Goal: Task Accomplishment & Management: Complete application form

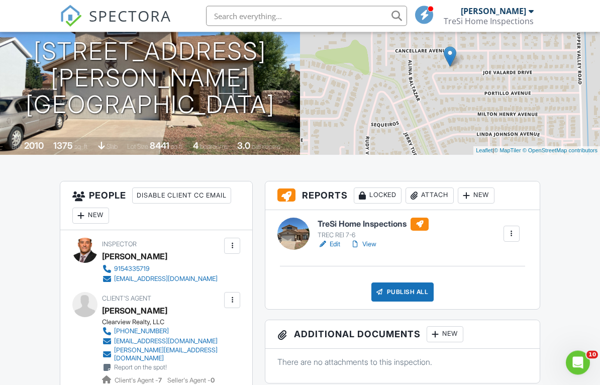
scroll to position [124, 0]
click at [86, 215] on div at bounding box center [81, 216] width 10 height 10
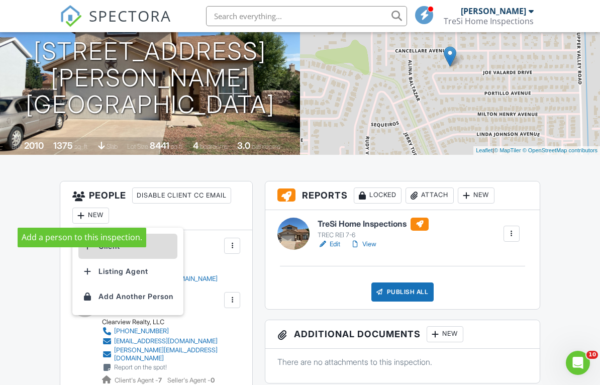
click at [118, 251] on li "Client" at bounding box center [127, 246] width 99 height 25
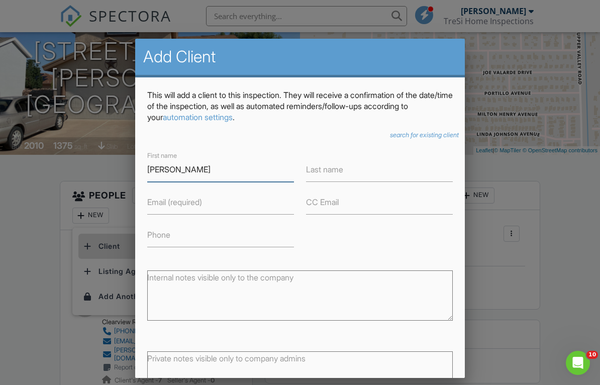
type input "Christopher Lee"
type input "Arnaduville"
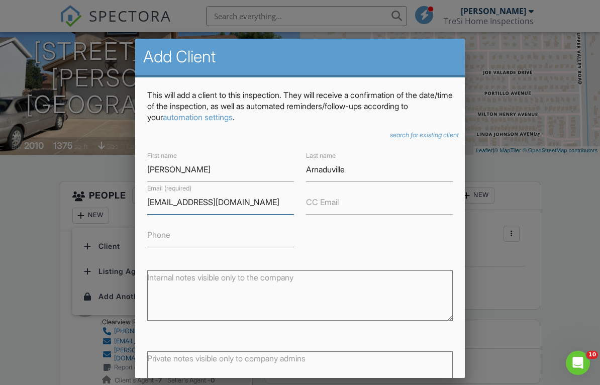
type input "[EMAIL_ADDRESS][DOMAIN_NAME]"
click at [338, 205] on label "CC Email" at bounding box center [322, 201] width 33 height 11
click at [338, 205] on input "CC Email" at bounding box center [379, 202] width 147 height 25
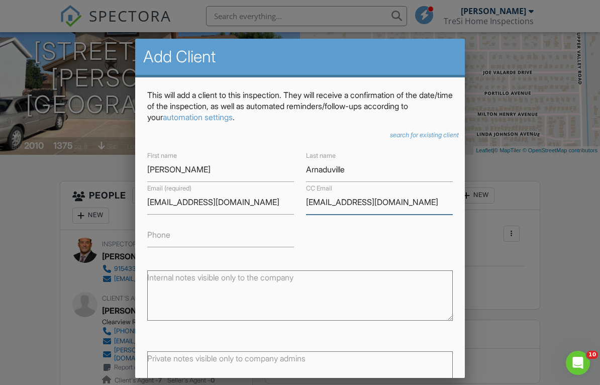
type input "[EMAIL_ADDRESS][DOMAIN_NAME]"
click at [224, 171] on input "Christopher Lee" at bounding box center [220, 169] width 147 height 25
type input "[PERSON_NAME] & [PERSON_NAME]"
click at [203, 235] on input "Phone" at bounding box center [220, 235] width 147 height 25
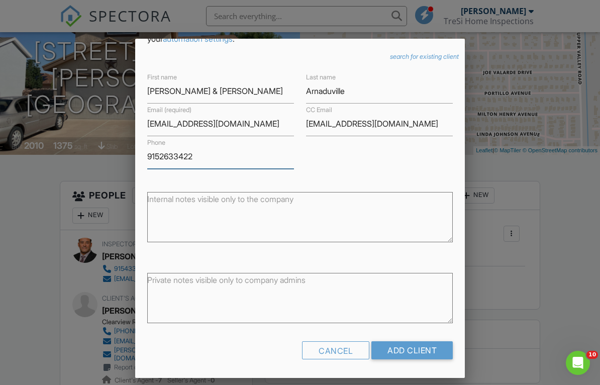
scroll to position [78, 0]
type input "9152633422"
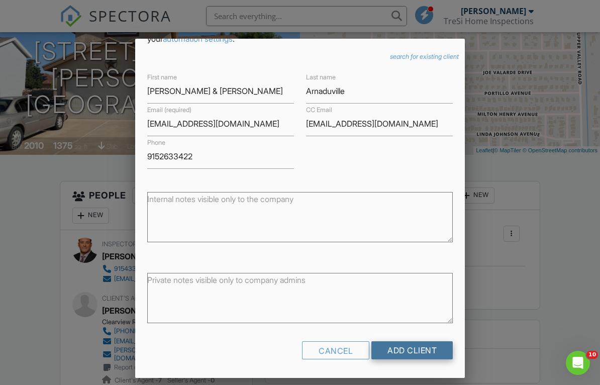
click at [420, 347] on input "Add Client" at bounding box center [411, 350] width 81 height 18
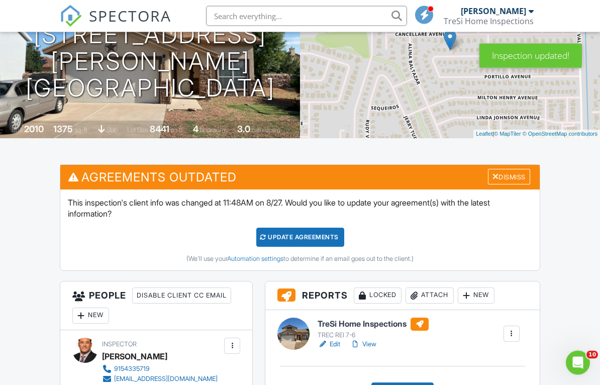
scroll to position [142, 0]
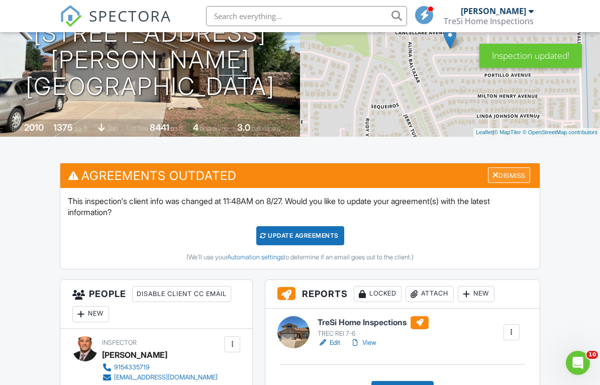
click at [504, 176] on div "Dismiss" at bounding box center [509, 175] width 42 height 16
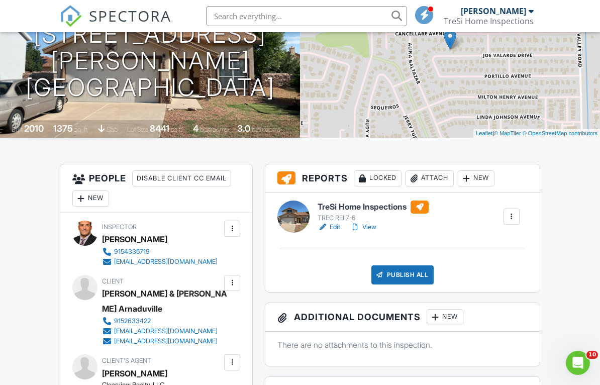
scroll to position [161, 0]
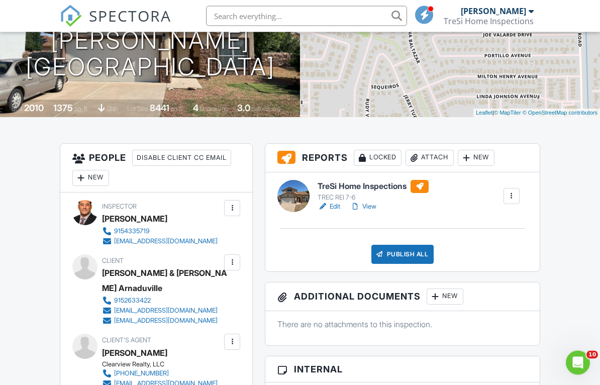
click at [403, 256] on div "Publish All" at bounding box center [402, 254] width 63 height 19
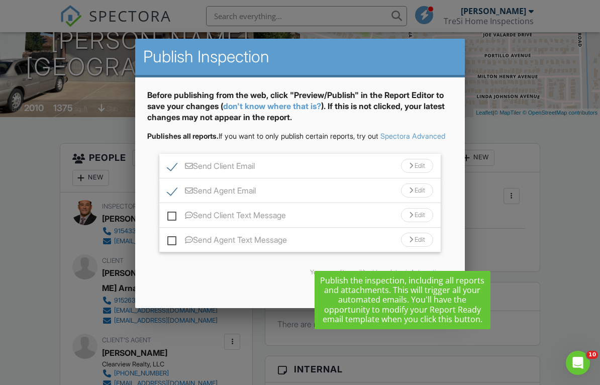
click at [174, 223] on label "Send Client Text Message" at bounding box center [226, 217] width 119 height 13
click at [174, 214] on input "Send Client Text Message" at bounding box center [170, 210] width 7 height 7
checkbox input "true"
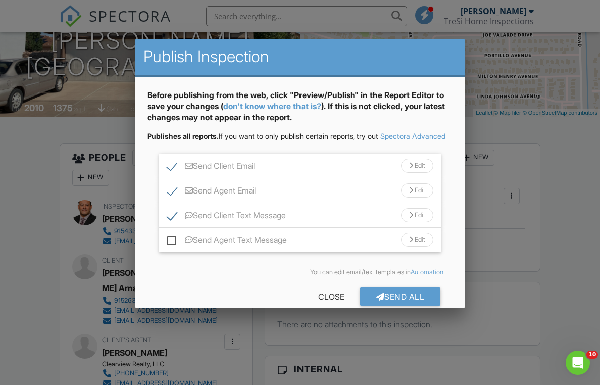
click at [173, 248] on label "Send Agent Text Message" at bounding box center [227, 241] width 120 height 13
click at [173, 238] on input "Send Agent Text Message" at bounding box center [170, 235] width 7 height 7
checkbox input "true"
click at [416, 306] on div "Send All" at bounding box center [400, 296] width 80 height 18
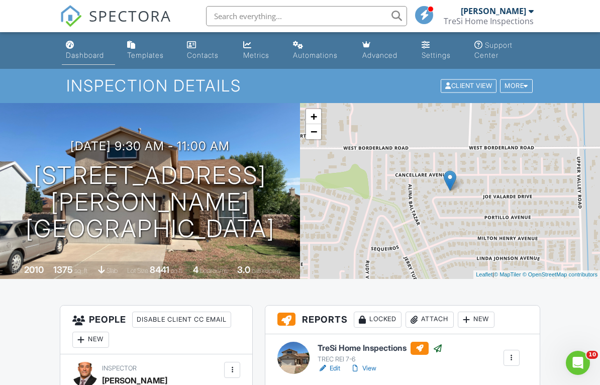
click at [86, 54] on div "Dashboard" at bounding box center [85, 55] width 38 height 9
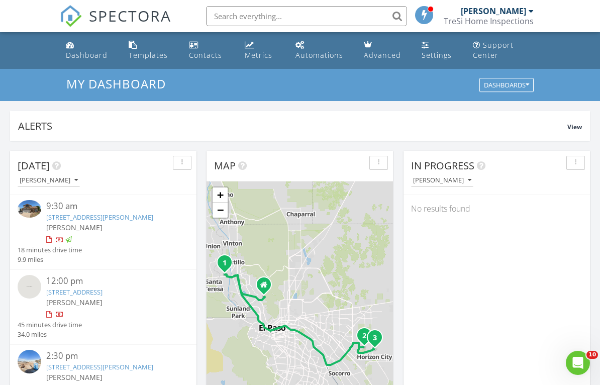
click at [81, 214] on link "725 Vern Butler Dr, El Paso, TX 79932" at bounding box center [99, 217] width 107 height 9
